Goal: Information Seeking & Learning: Learn about a topic

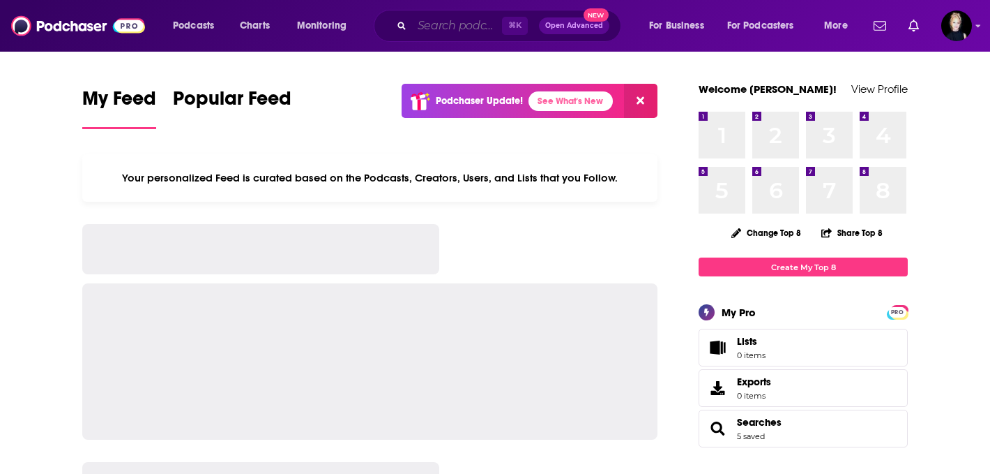
click at [460, 20] on input "Search podcasts, credits, & more..." at bounding box center [457, 26] width 90 height 22
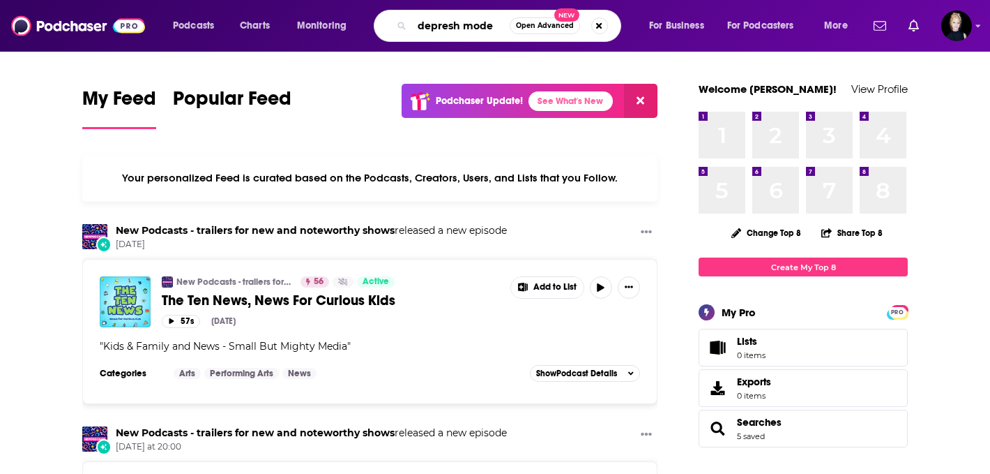
type input "depresh mode"
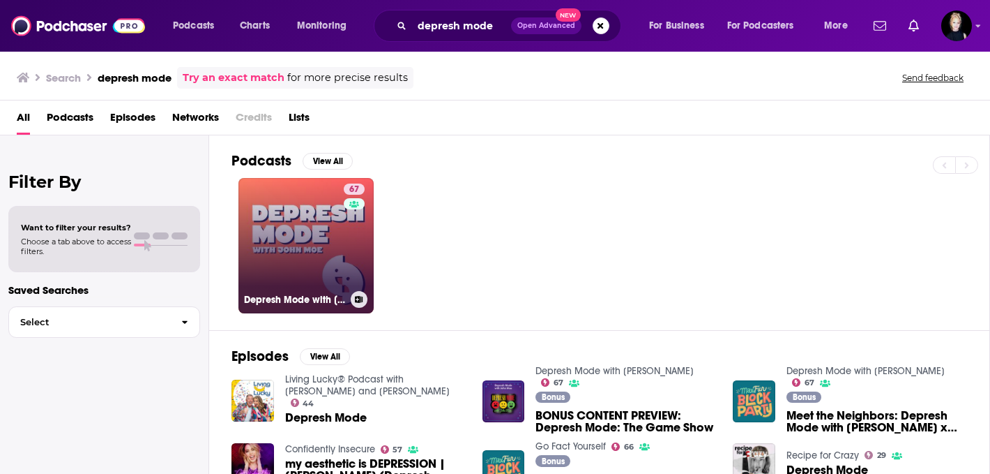
click at [347, 211] on div "67" at bounding box center [356, 236] width 24 height 107
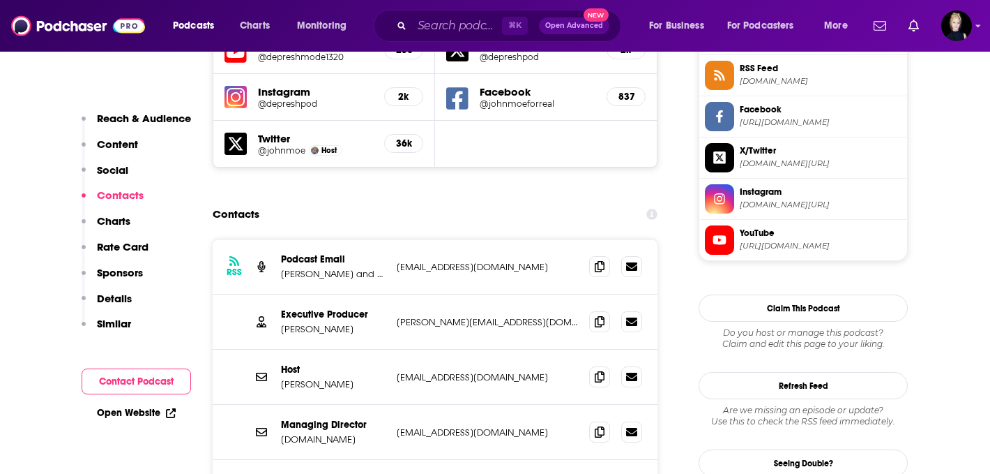
scroll to position [1308, 0]
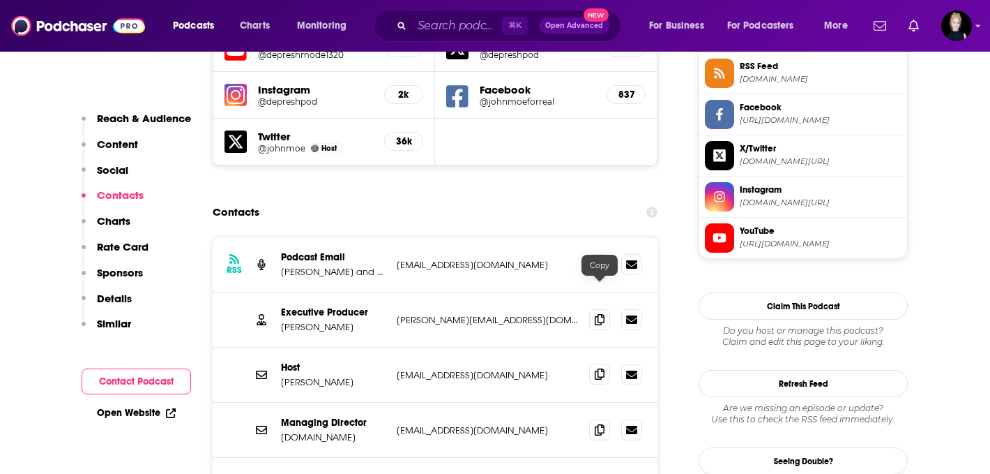
click at [596, 368] on icon at bounding box center [600, 373] width 10 height 11
click at [603, 308] on span at bounding box center [599, 318] width 21 height 21
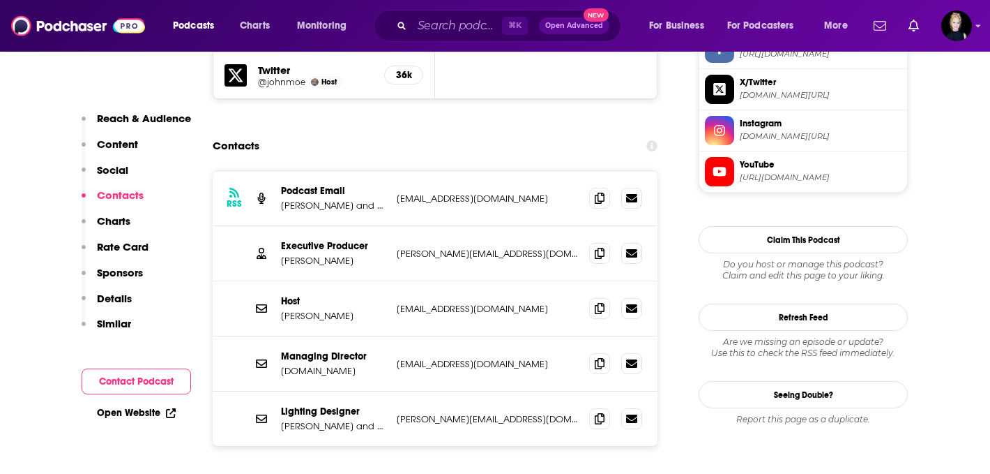
scroll to position [1376, 0]
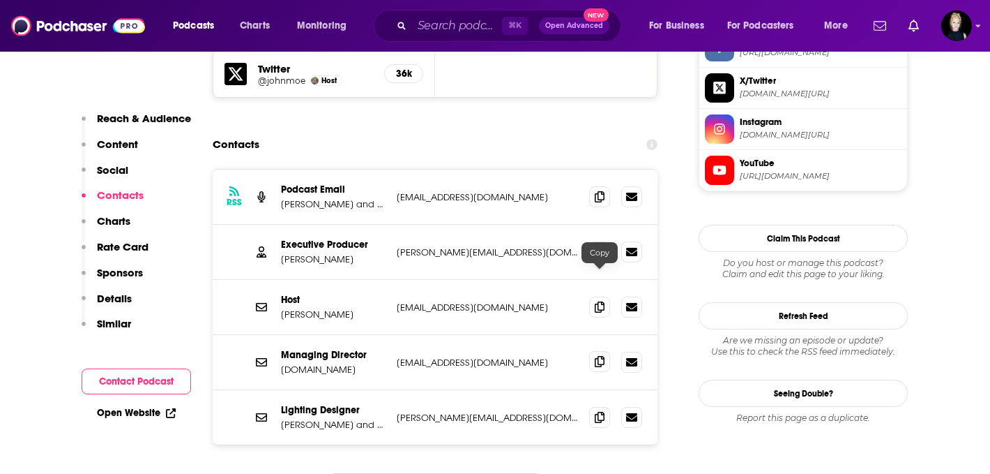
click at [599, 356] on icon at bounding box center [600, 361] width 10 height 11
